Goal: Find specific fact

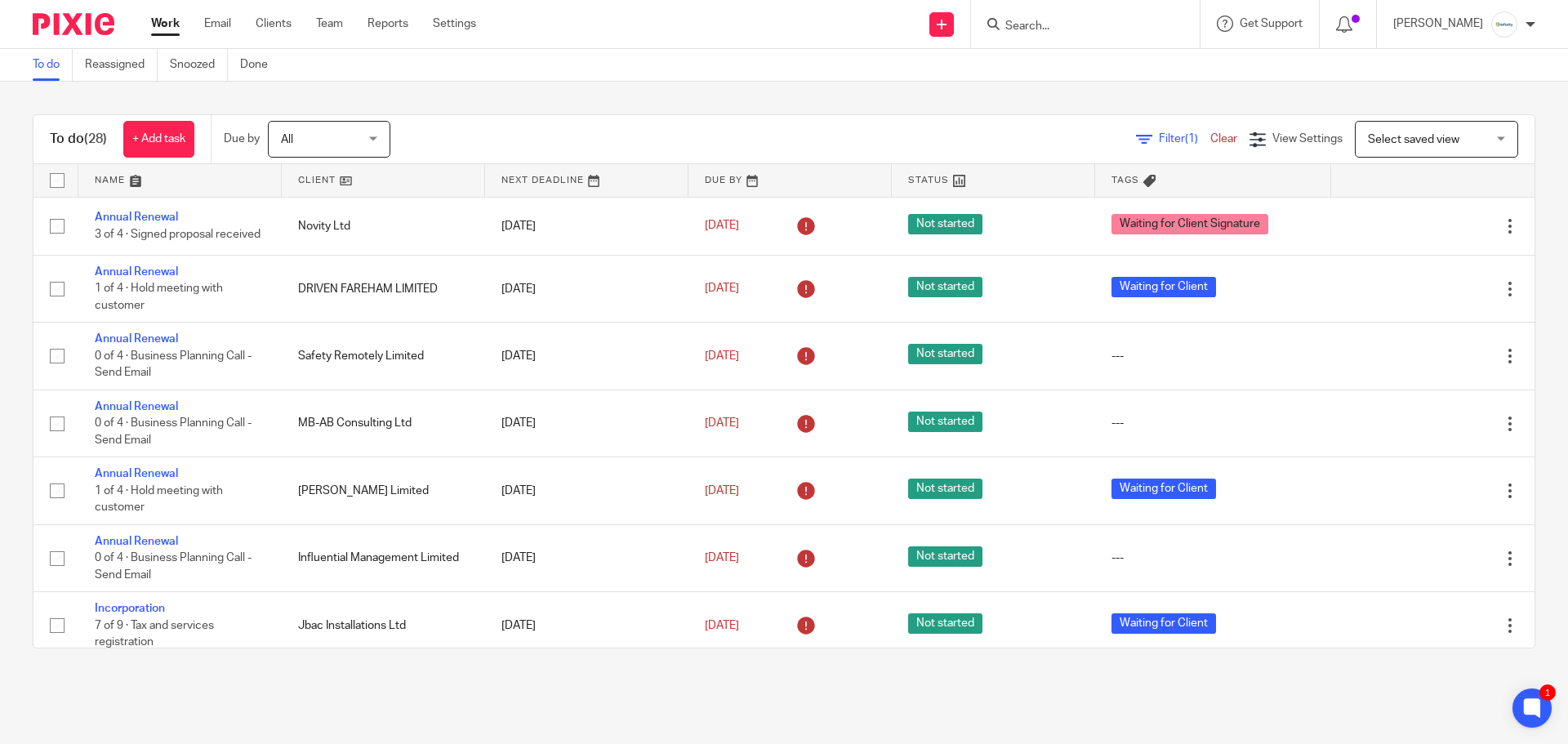
click at [1062, 24] on input "Search" at bounding box center [1077, 27] width 147 height 15
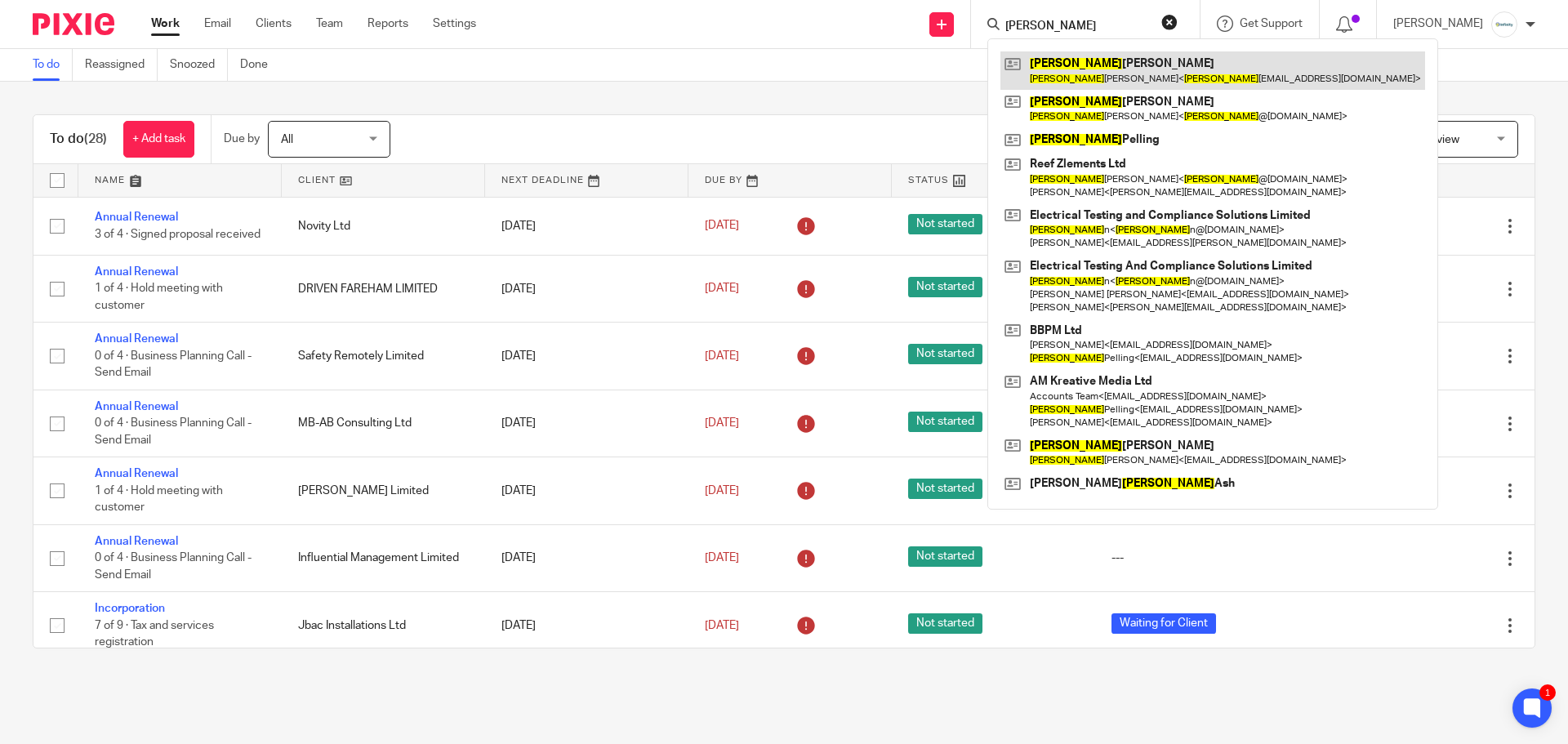
type input "maria"
click at [1090, 59] on link at bounding box center [1212, 70] width 425 height 38
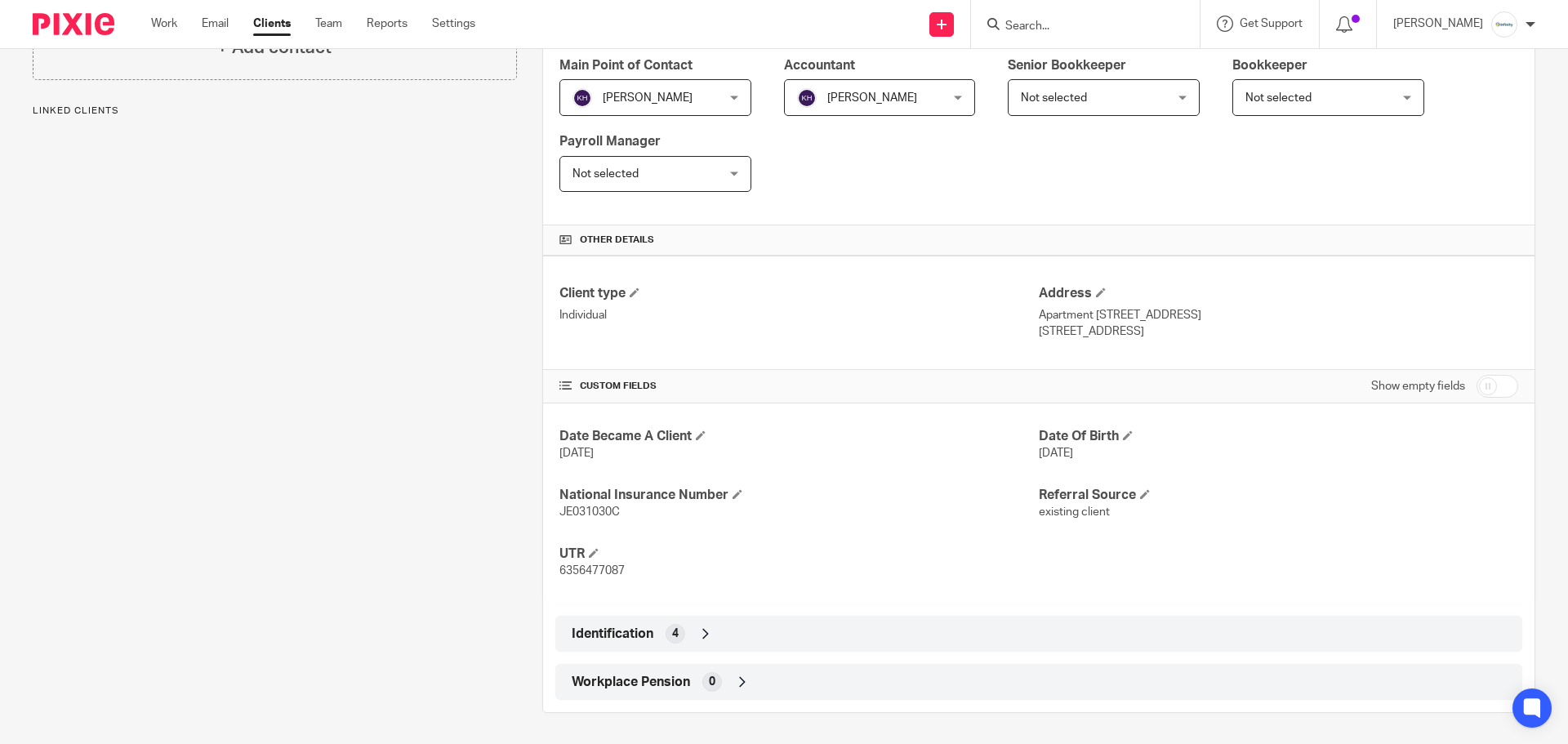
scroll to position [286, 0]
click at [597, 568] on span "6356477087" at bounding box center [592, 570] width 65 height 12
copy span "6356477087"
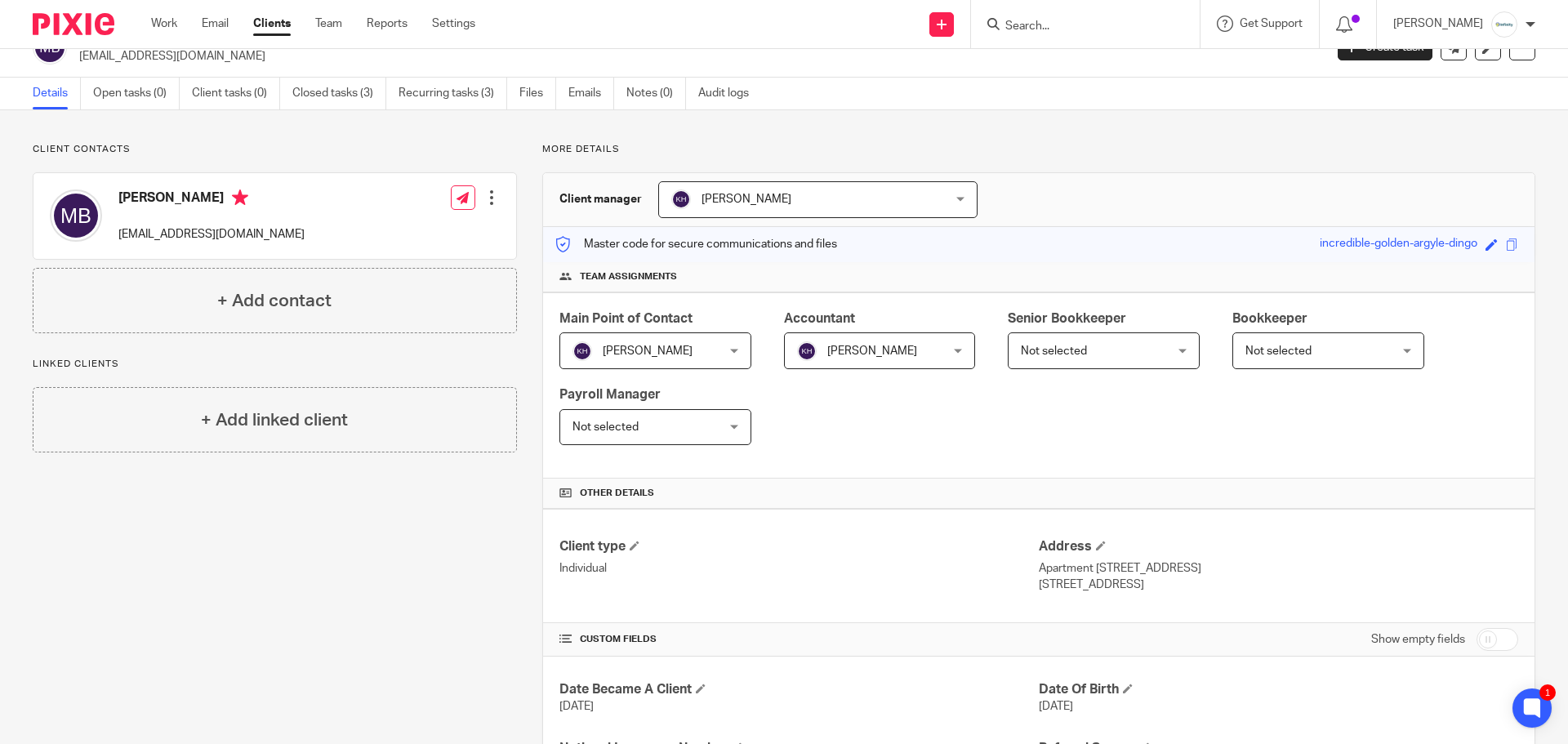
scroll to position [0, 0]
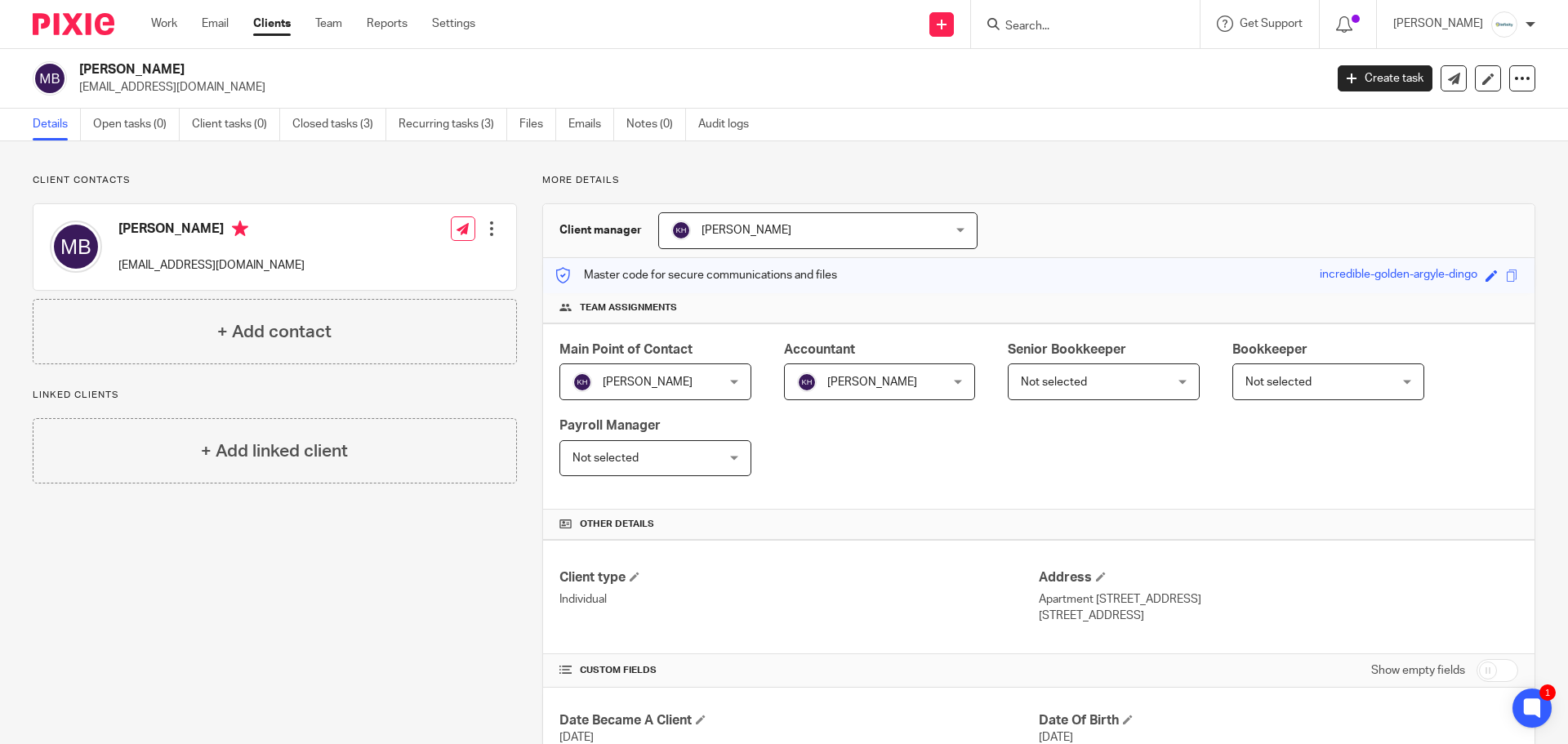
drag, startPoint x: 170, startPoint y: 71, endPoint x: 80, endPoint y: 66, distance: 90.1
click at [80, 66] on h2 "[PERSON_NAME]" at bounding box center [573, 70] width 988 height 17
copy h2 "[PERSON_NAME]"
